Goal: Task Accomplishment & Management: Manage account settings

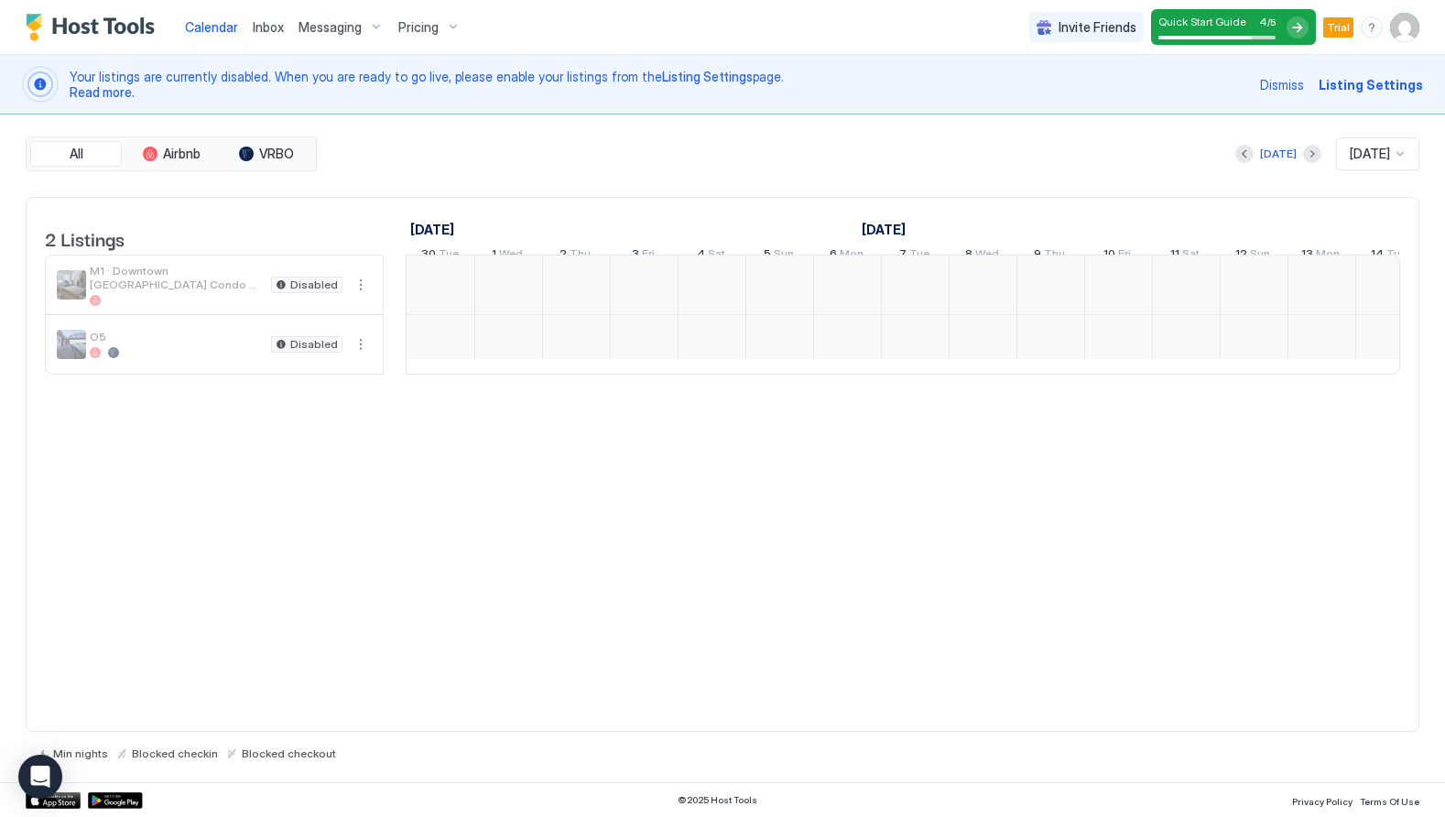
scroll to position [0, 1017]
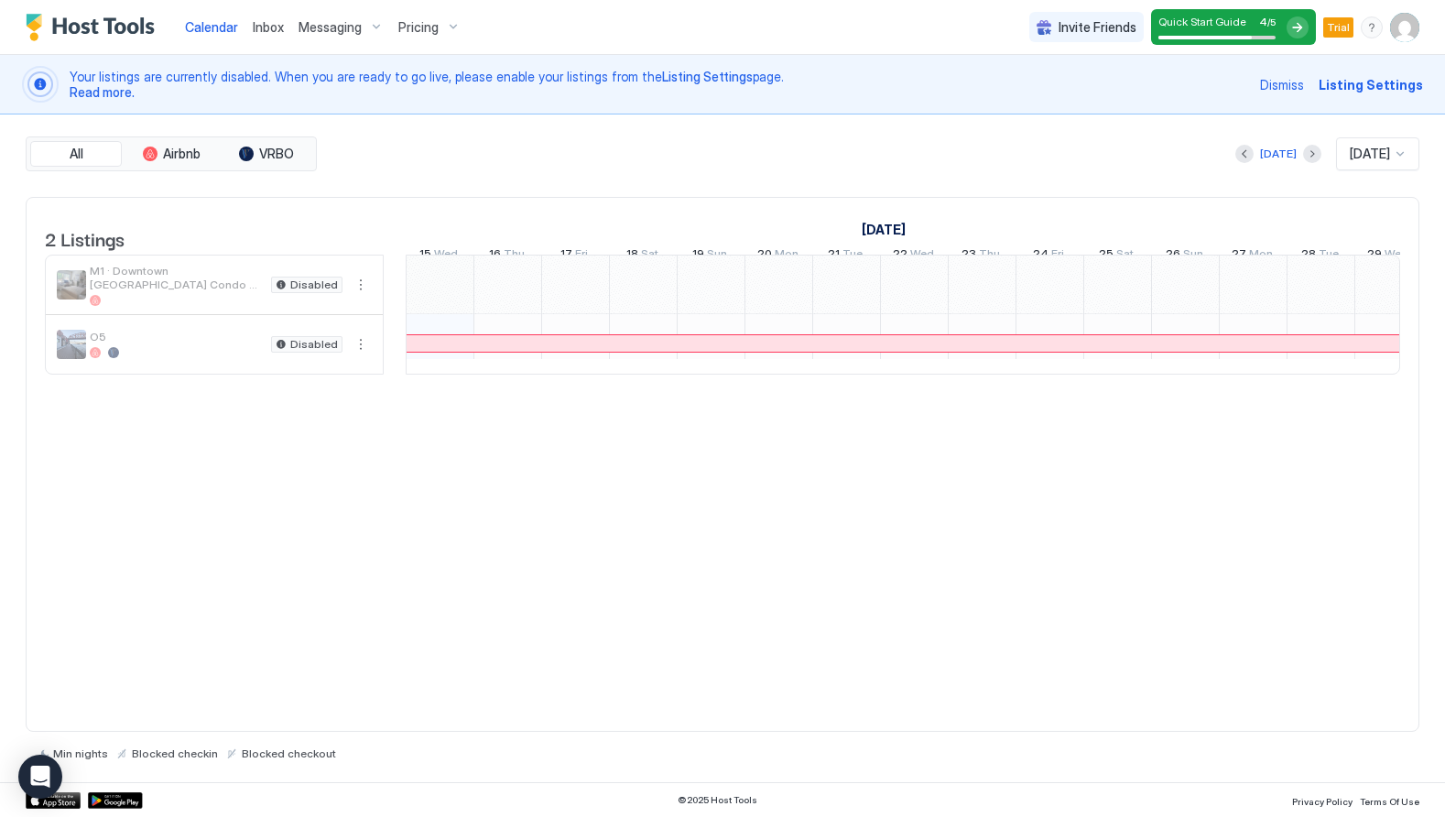
click at [1405, 21] on img "User profile" at bounding box center [1404, 27] width 29 height 29
click at [1251, 97] on span "Settings" at bounding box center [1239, 102] width 49 height 16
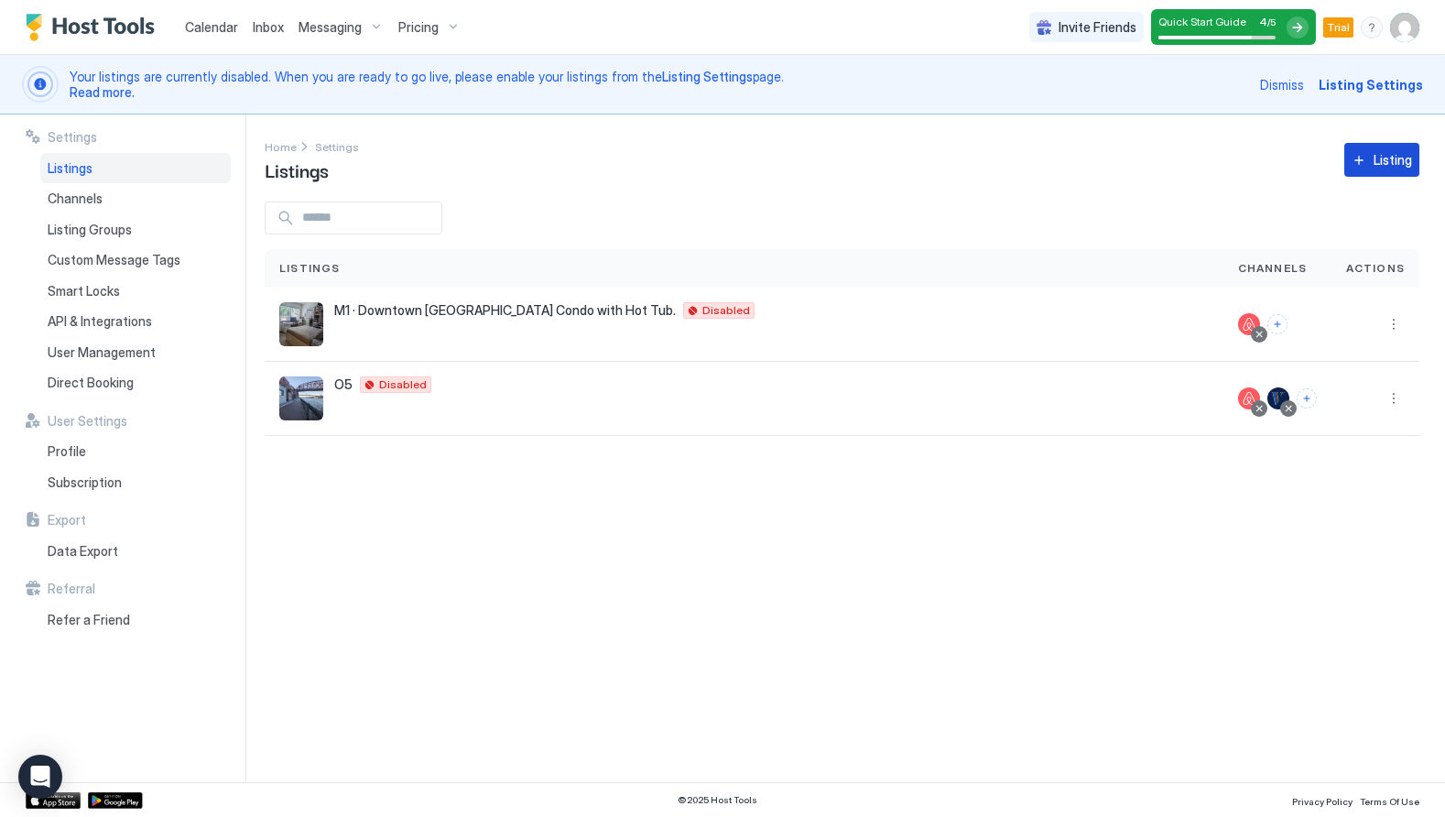
click at [1402, 156] on div "Listing" at bounding box center [1392, 159] width 38 height 19
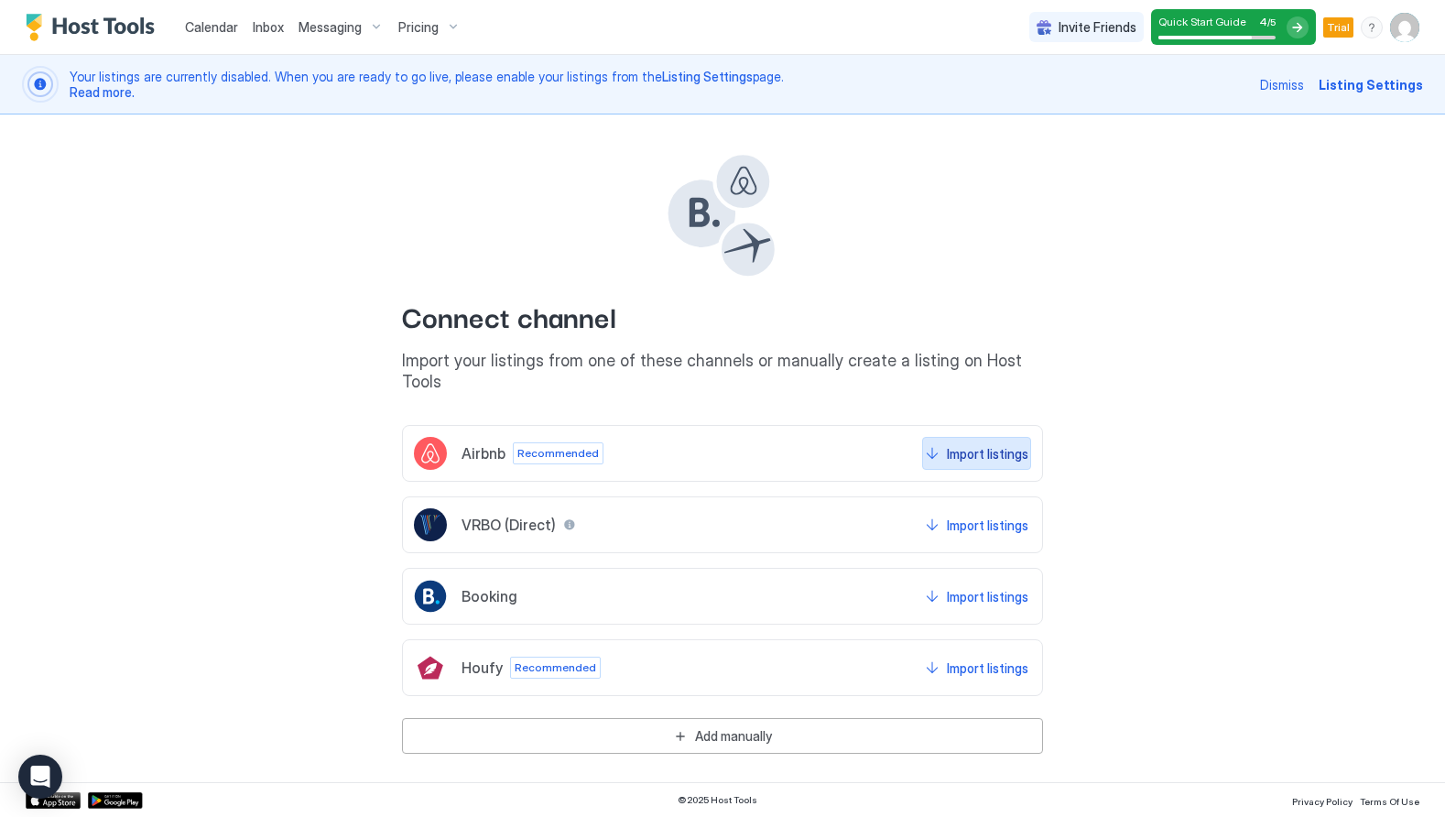
click at [958, 444] on div "Import listings" at bounding box center [987, 453] width 81 height 19
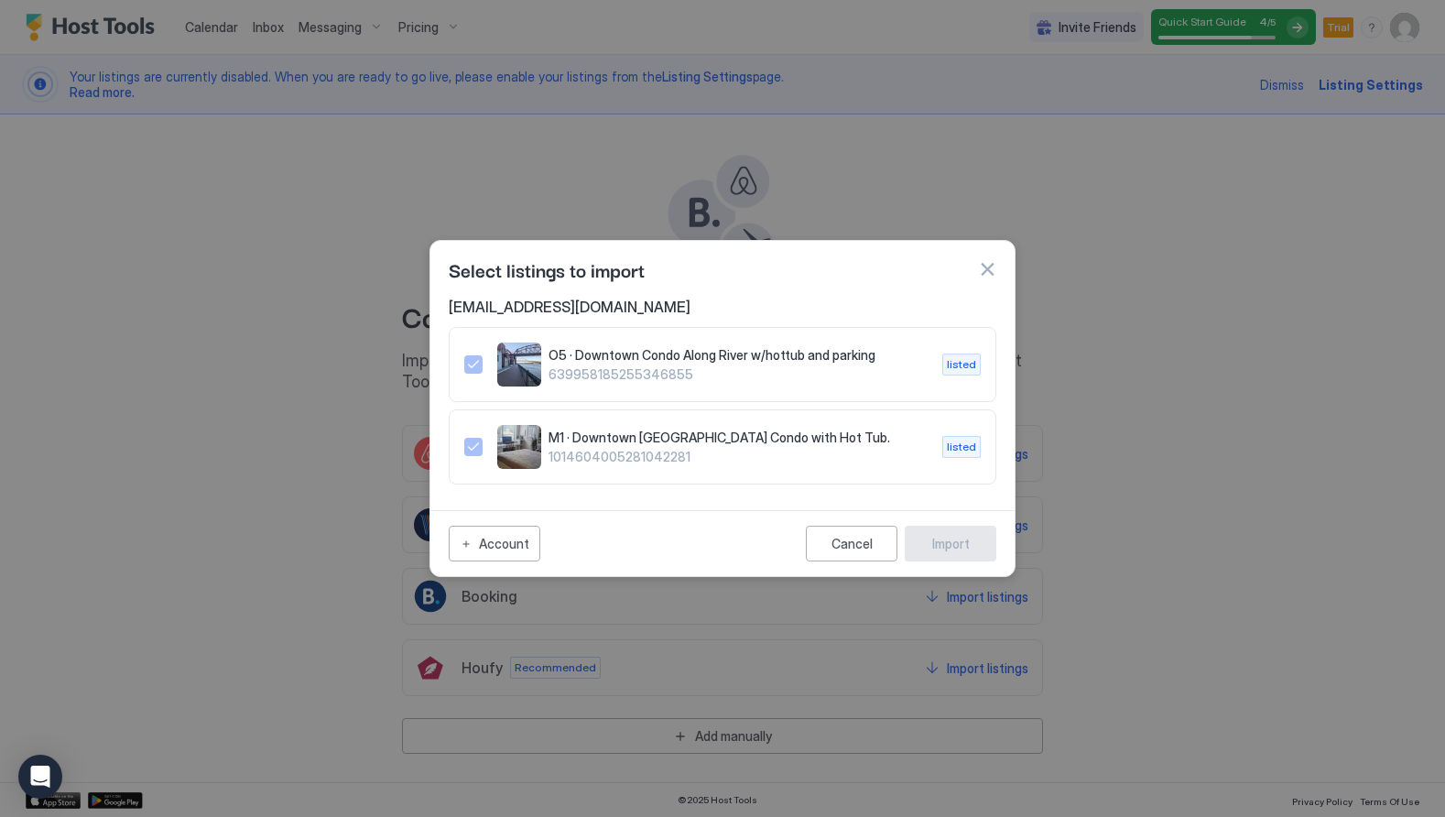
click at [987, 268] on button "button" at bounding box center [987, 269] width 18 height 18
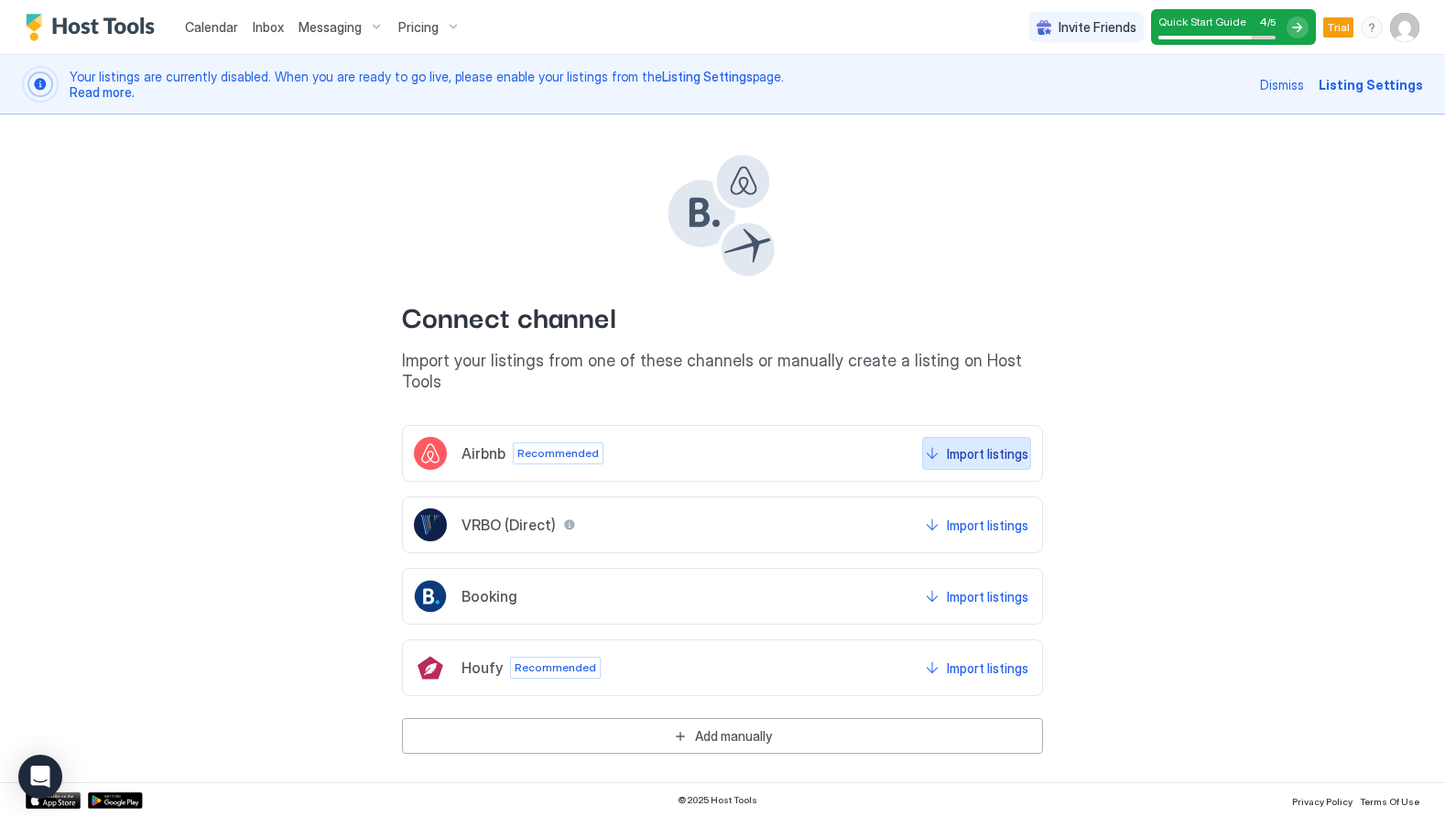
click at [980, 444] on div "Import listings" at bounding box center [987, 453] width 81 height 19
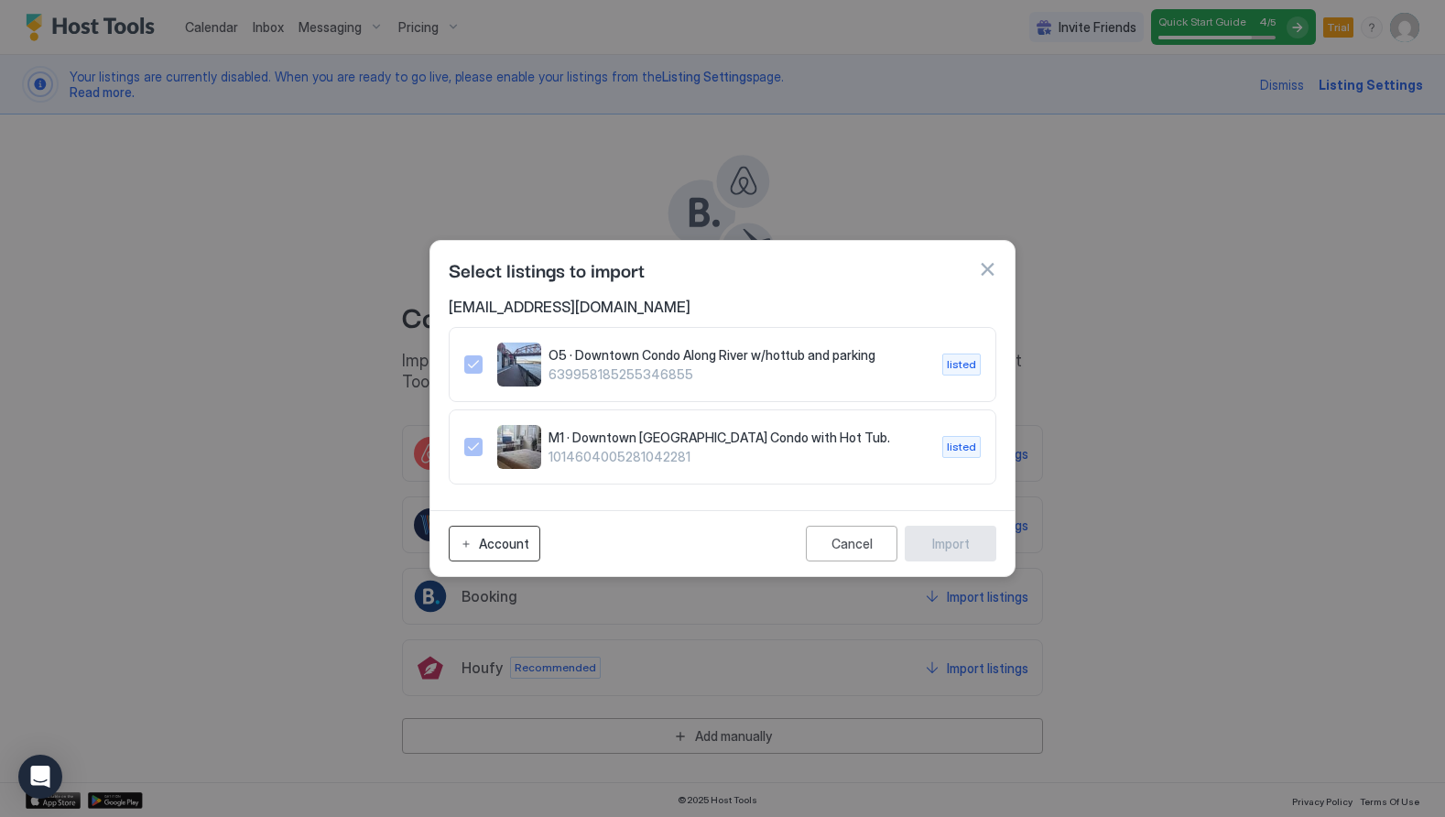
click at [518, 546] on div "Account" at bounding box center [504, 543] width 50 height 19
